Goal: Task Accomplishment & Management: Manage account settings

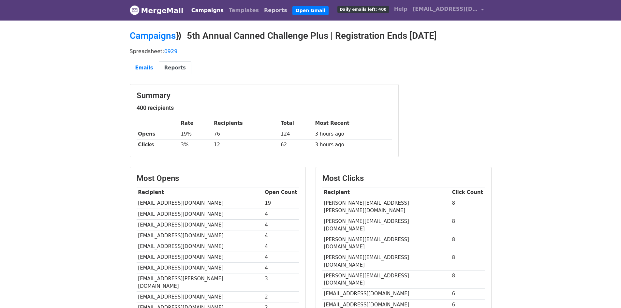
click at [262, 11] on link "Reports" at bounding box center [276, 10] width 28 height 13
click at [210, 10] on link "Campaigns" at bounding box center [208, 10] width 38 height 13
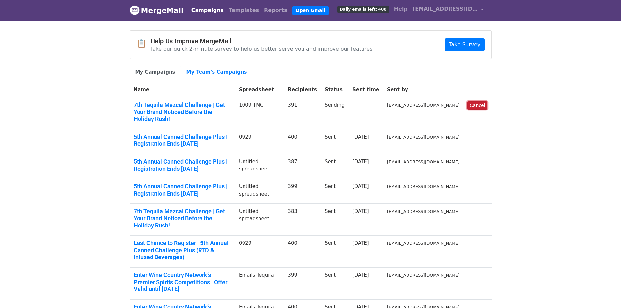
click at [472, 107] on link "Cancel" at bounding box center [478, 105] width 20 height 8
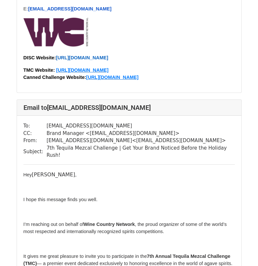
scroll to position [652, 0]
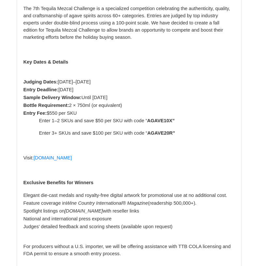
scroll to position [261, 0]
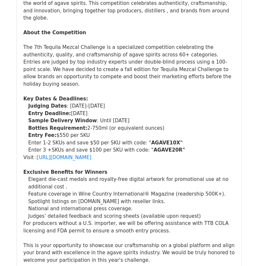
scroll to position [196, 0]
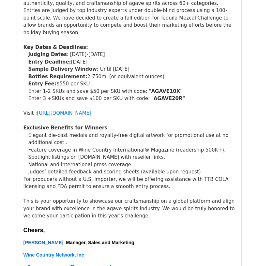
scroll to position [326, 0]
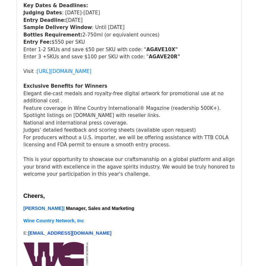
scroll to position [294, 0]
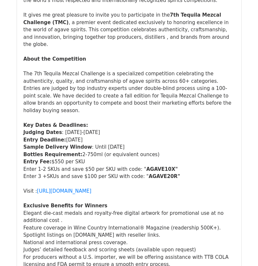
scroll to position [163, 0]
